Goal: Task Accomplishment & Management: Manage account settings

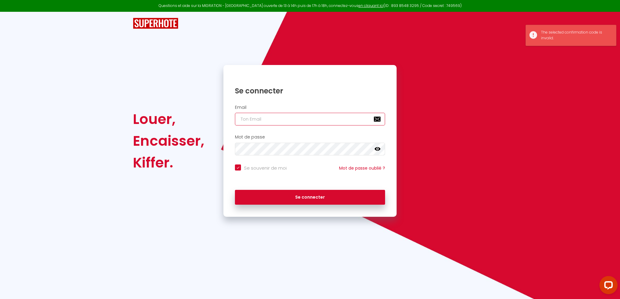
type input "[EMAIL_ADDRESS][DOMAIN_NAME]"
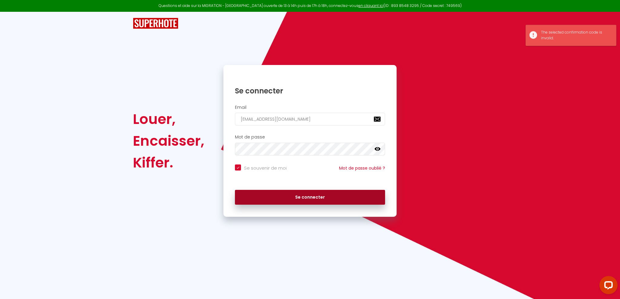
click at [316, 200] on button "Se connecter" at bounding box center [310, 197] width 150 height 15
checkbox input "true"
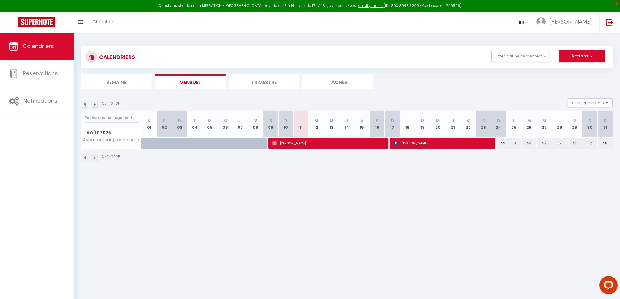
click at [84, 104] on img at bounding box center [85, 104] width 7 height 7
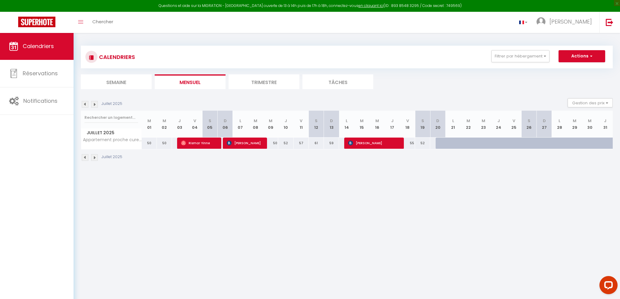
click at [95, 105] on img at bounding box center [94, 104] width 7 height 7
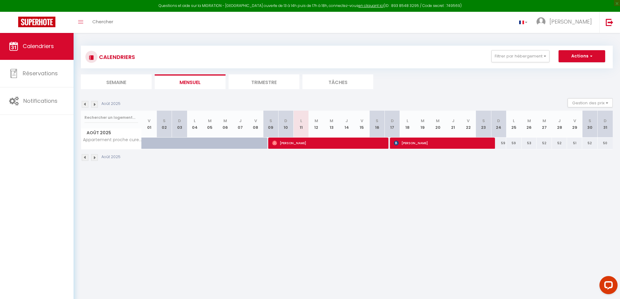
click at [292, 145] on span "[PERSON_NAME]" at bounding box center [327, 142] width 111 height 11
select select "OK"
select select "0"
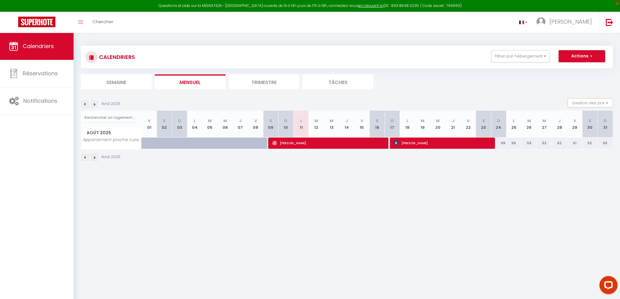
select select "1"
select select
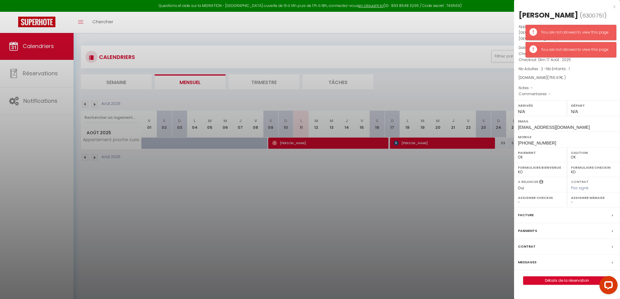
click at [612, 214] on icon at bounding box center [612, 216] width 1 height 4
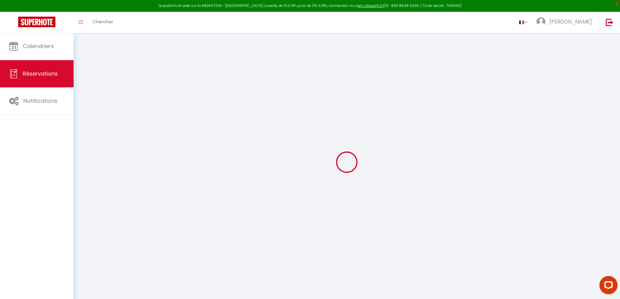
select select "cleaning"
select select "taxes"
select select
checkbox input "false"
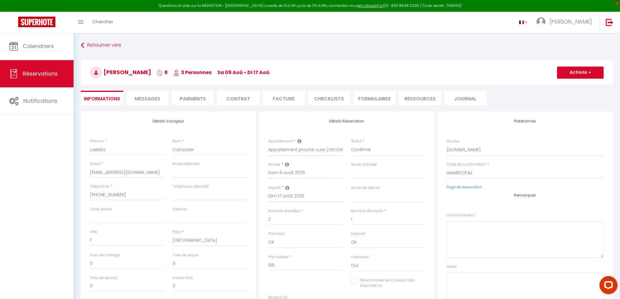
select select
checkbox input "false"
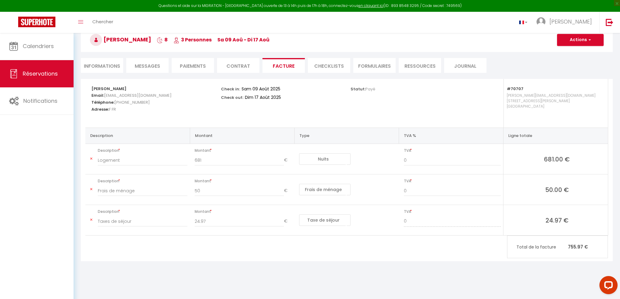
scroll to position [33, 0]
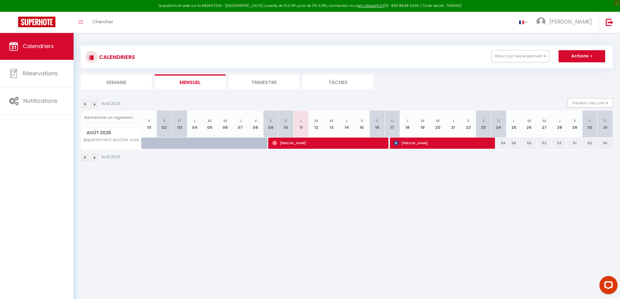
click at [420, 143] on span "[PERSON_NAME]" at bounding box center [442, 142] width 96 height 11
select select "OK"
select select "KO"
select select "0"
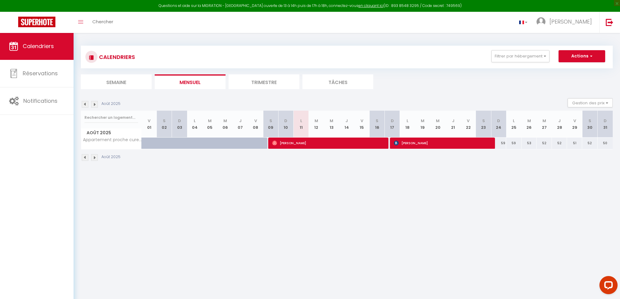
select select "1"
select select
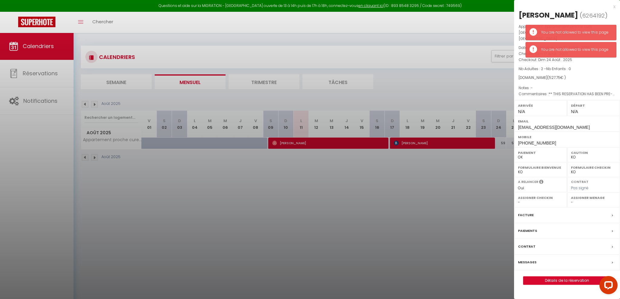
click at [611, 211] on div "Facture" at bounding box center [567, 216] width 106 height 16
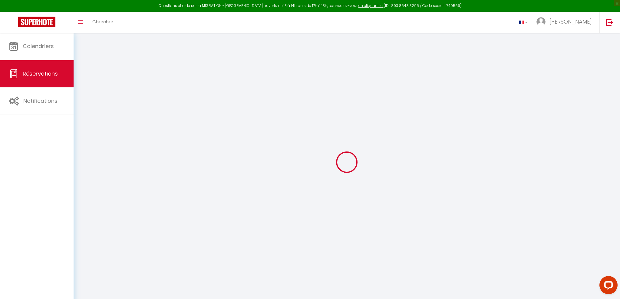
select select "cleaning"
select select "taxes"
select select
checkbox input "false"
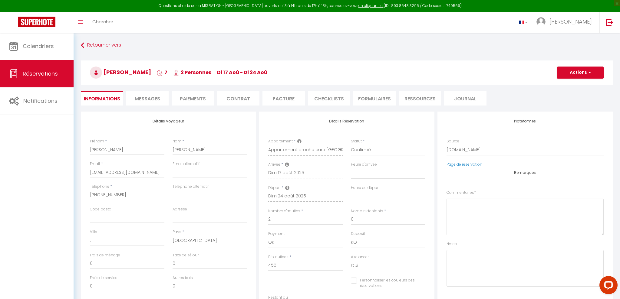
select select
checkbox input "false"
type textarea "** THIS RESERVATION HAS BEEN PRE-PAID ** You have a booker that would like free…"
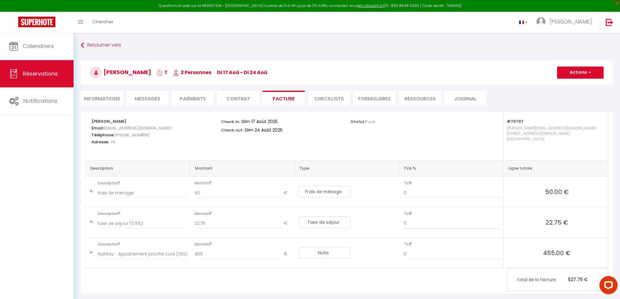
scroll to position [0, 0]
click at [46, 79] on link "Réservations" at bounding box center [37, 73] width 74 height 27
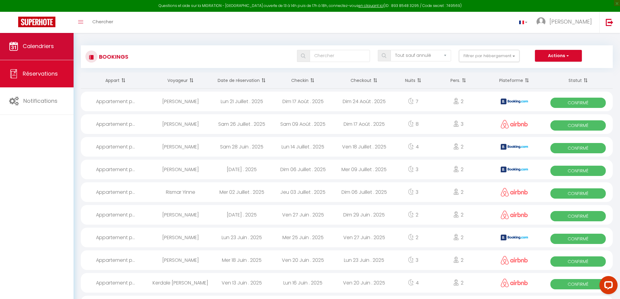
click at [54, 48] on span "Calendriers" at bounding box center [38, 46] width 31 height 8
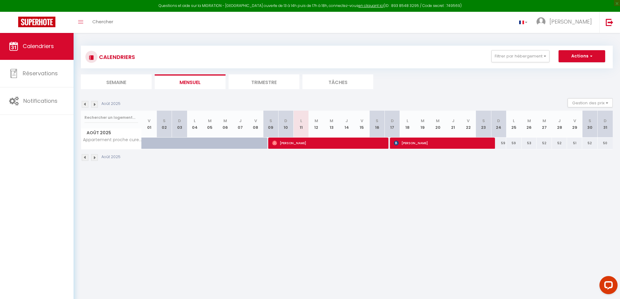
click at [251, 80] on li "Trimestre" at bounding box center [263, 81] width 71 height 15
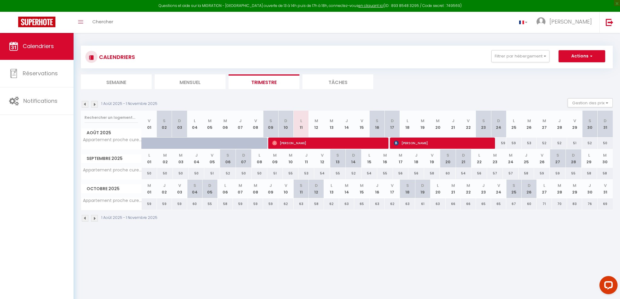
click at [211, 82] on li "Mensuel" at bounding box center [190, 81] width 71 height 15
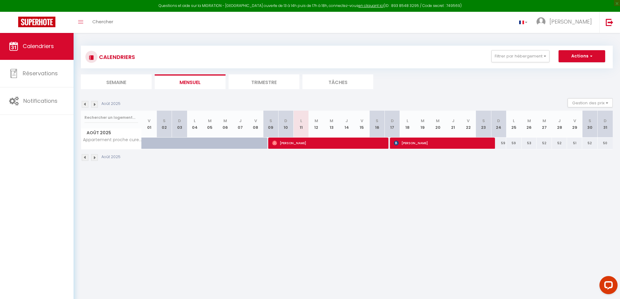
click at [85, 104] on img at bounding box center [85, 104] width 7 height 7
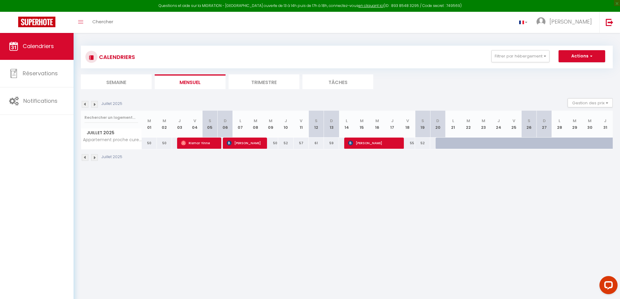
click at [197, 142] on span "Rismar Yinne" at bounding box center [198, 142] width 35 height 11
select select "OK"
select select "0"
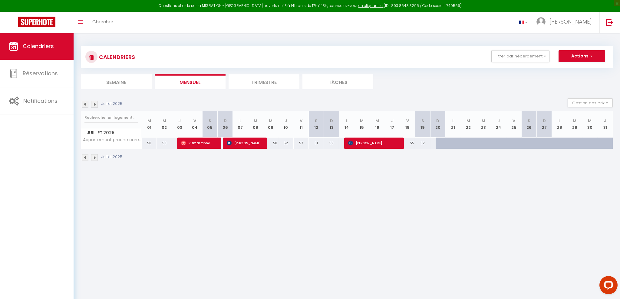
select select "1"
select select
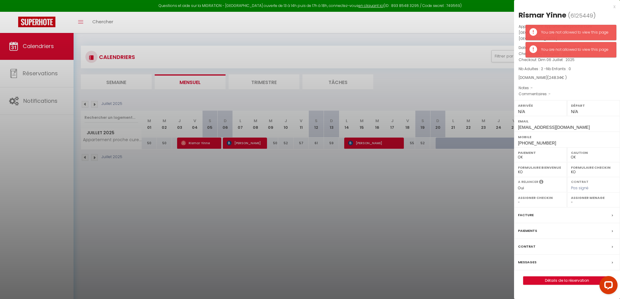
click at [604, 210] on div "Facture" at bounding box center [567, 216] width 106 height 16
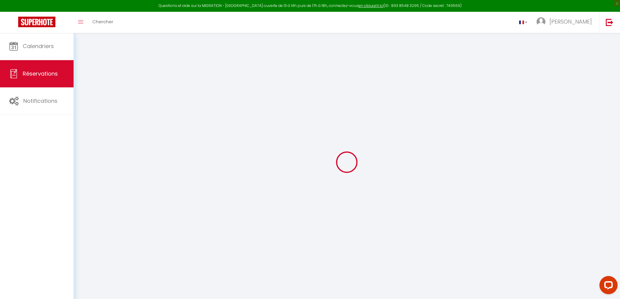
select select "cleaning"
select select "taxes"
select select
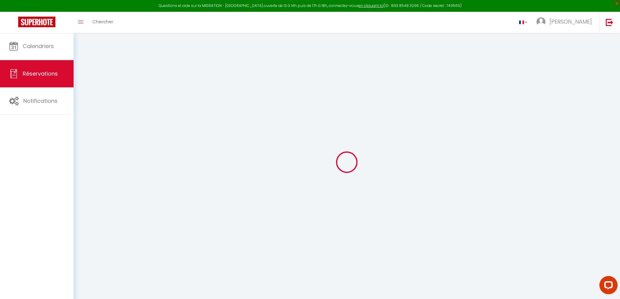
checkbox input "false"
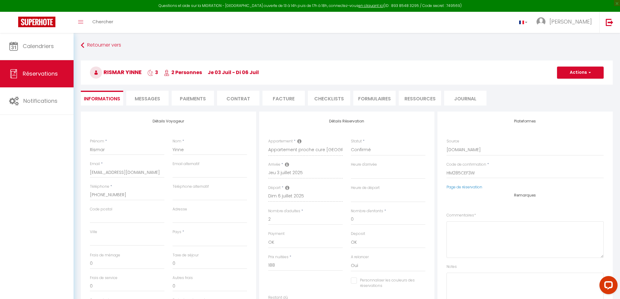
select select
checkbox input "false"
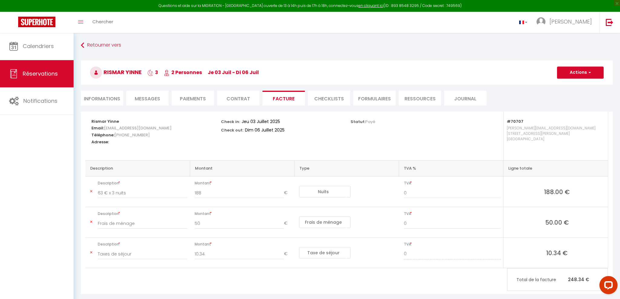
click at [49, 74] on span "Réservations" at bounding box center [40, 74] width 35 height 8
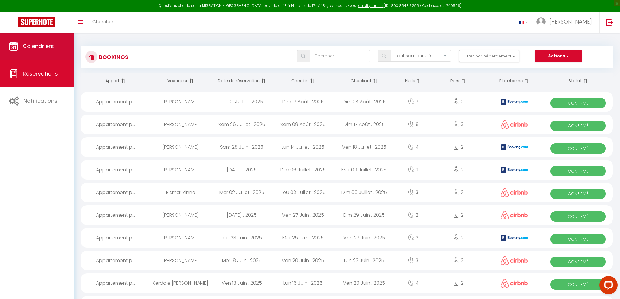
click at [44, 47] on span "Calendriers" at bounding box center [38, 46] width 31 height 8
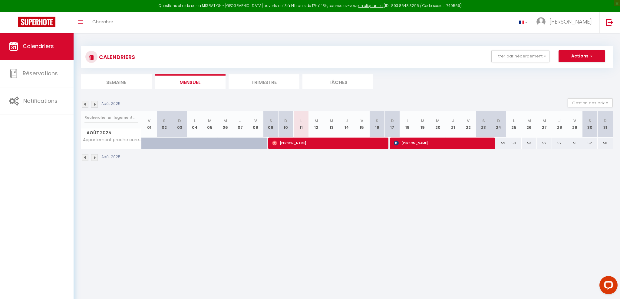
click at [85, 104] on img at bounding box center [85, 104] width 7 height 7
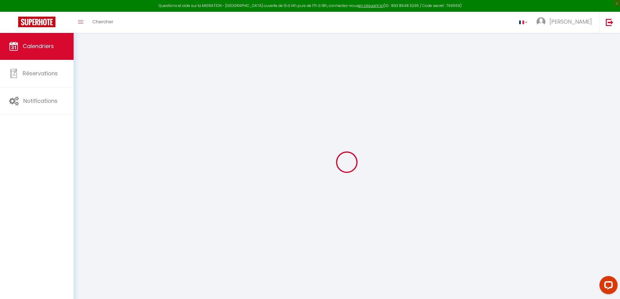
select select
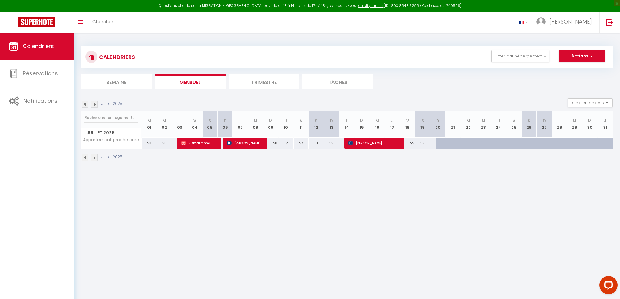
click at [246, 144] on span "[PERSON_NAME]" at bounding box center [244, 142] width 35 height 11
select select "OK"
select select "KO"
select select "0"
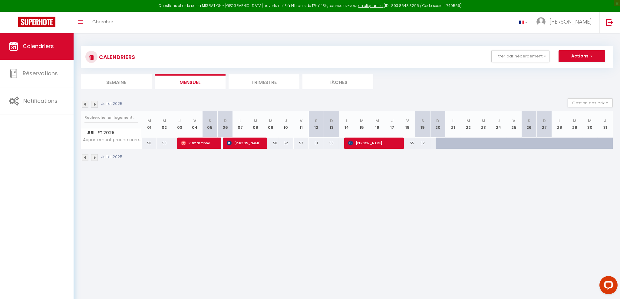
select select "1"
select select
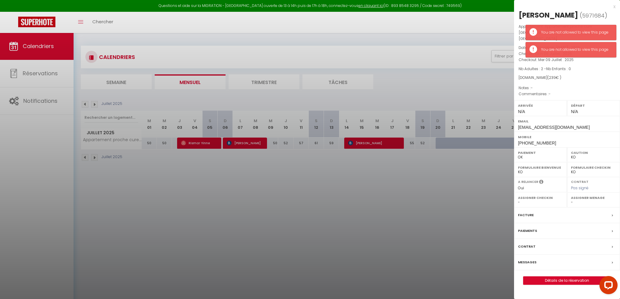
click at [600, 211] on div "Facture" at bounding box center [567, 216] width 106 height 16
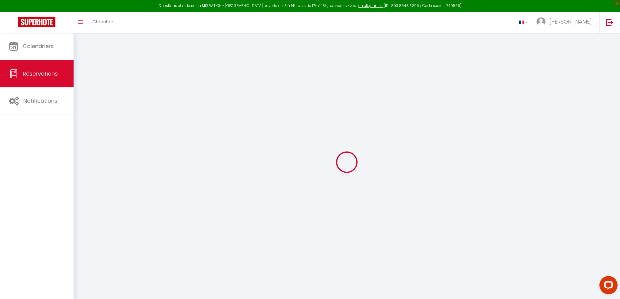
select select "cleaning"
select select "taxes"
select select
checkbox input "false"
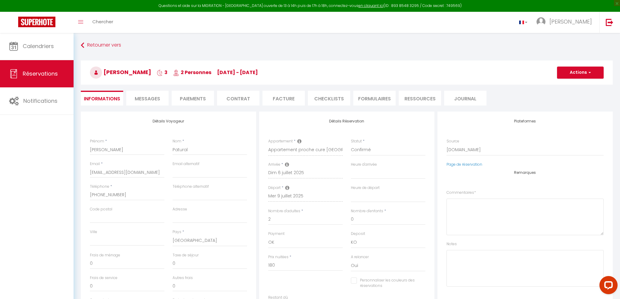
select select
checkbox input "false"
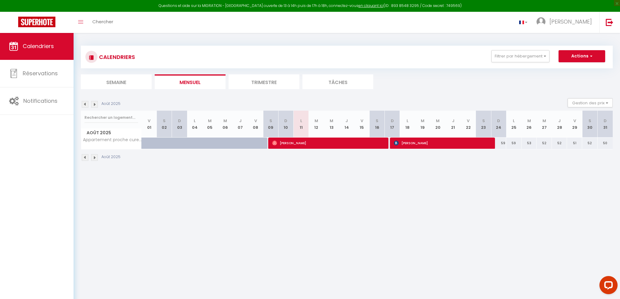
click at [85, 104] on img at bounding box center [85, 104] width 7 height 7
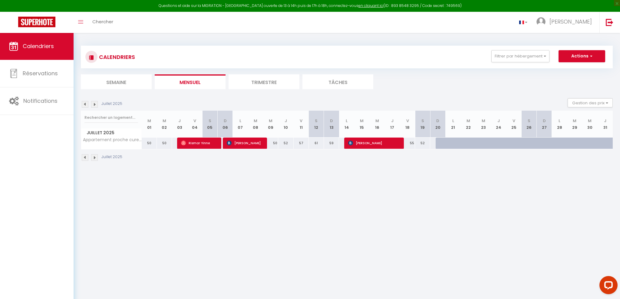
click at [356, 144] on span "[PERSON_NAME]" at bounding box center [373, 142] width 51 height 11
select select "OK"
select select "KO"
select select "0"
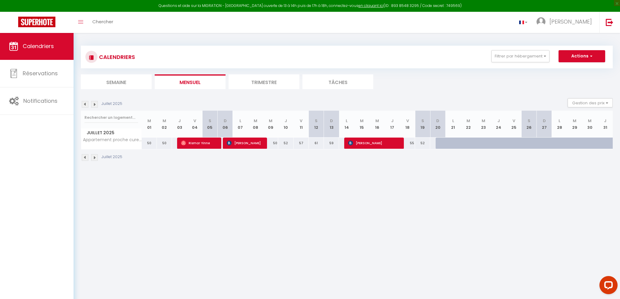
select select "1"
select select
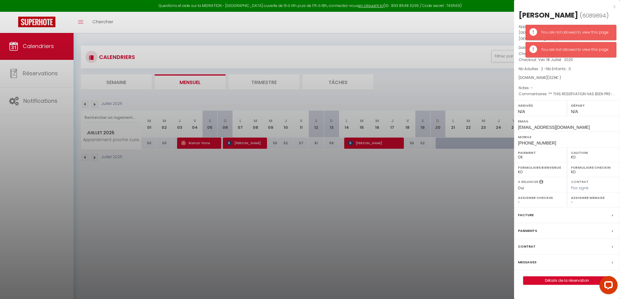
click at [606, 209] on div "Facture" at bounding box center [567, 216] width 106 height 16
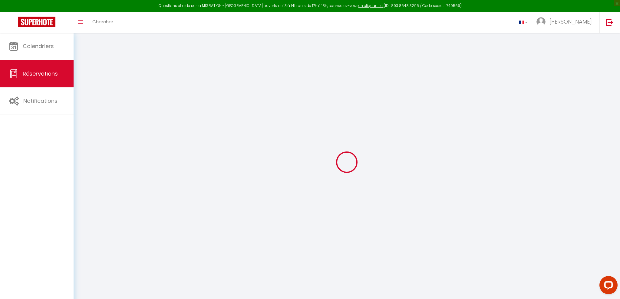
select select "cleaning"
select select "taxes"
select select
checkbox input "false"
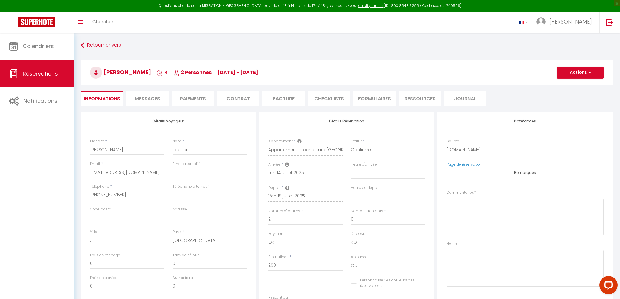
select select
checkbox input "false"
type textarea "** THIS RESERVATION HAS BEEN PRE-PAID ** BOOKING NOTE : Payment charge is EUR 4…"
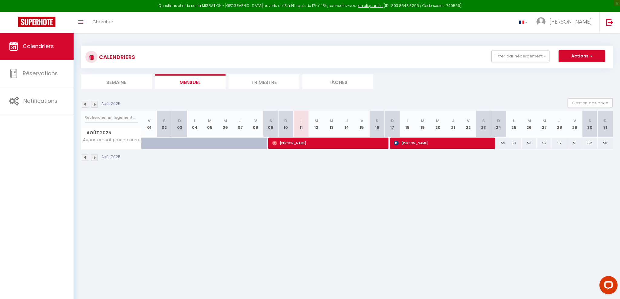
click at [85, 104] on img at bounding box center [85, 104] width 7 height 7
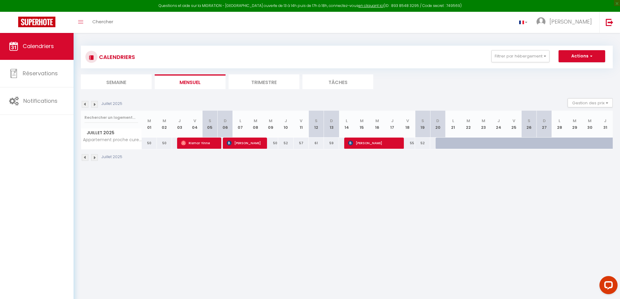
click at [96, 105] on img at bounding box center [94, 104] width 7 height 7
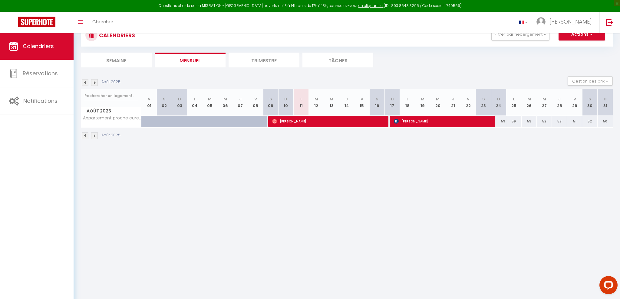
scroll to position [21, 0]
click at [85, 82] on img at bounding box center [85, 83] width 7 height 7
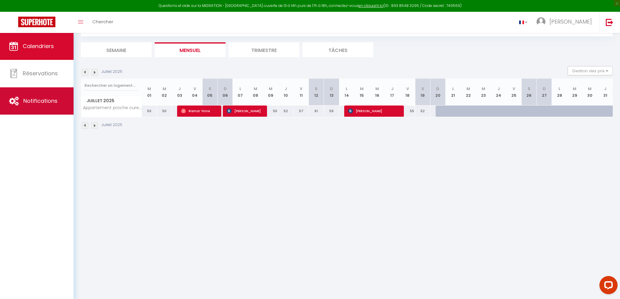
scroll to position [33, 0]
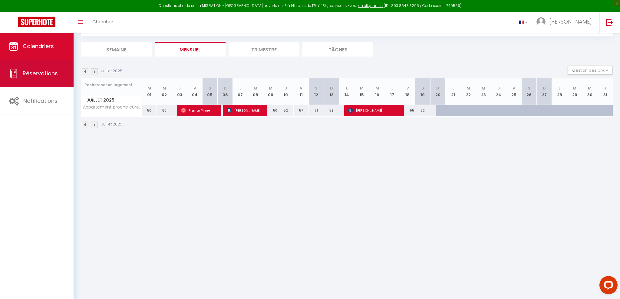
click at [42, 77] on span "Réservations" at bounding box center [40, 74] width 35 height 8
select select "not_cancelled"
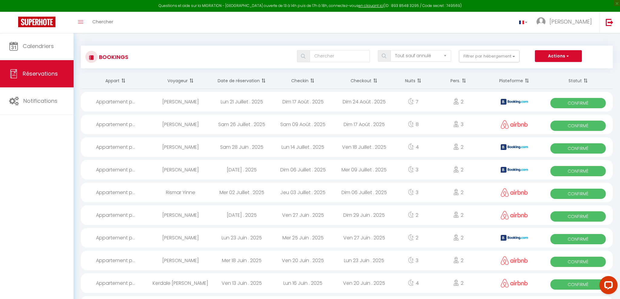
click at [516, 101] on img at bounding box center [514, 102] width 27 height 6
select select "OK"
select select "KO"
select select "0"
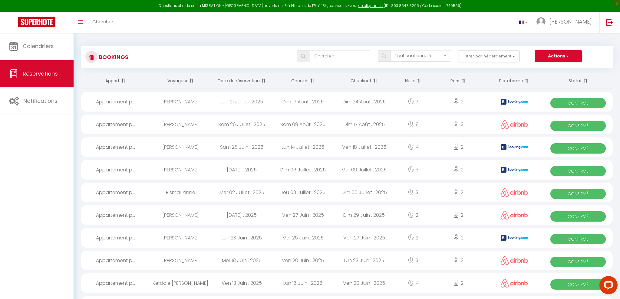
select select "1"
select select
